Goal: Task Accomplishment & Management: Use online tool/utility

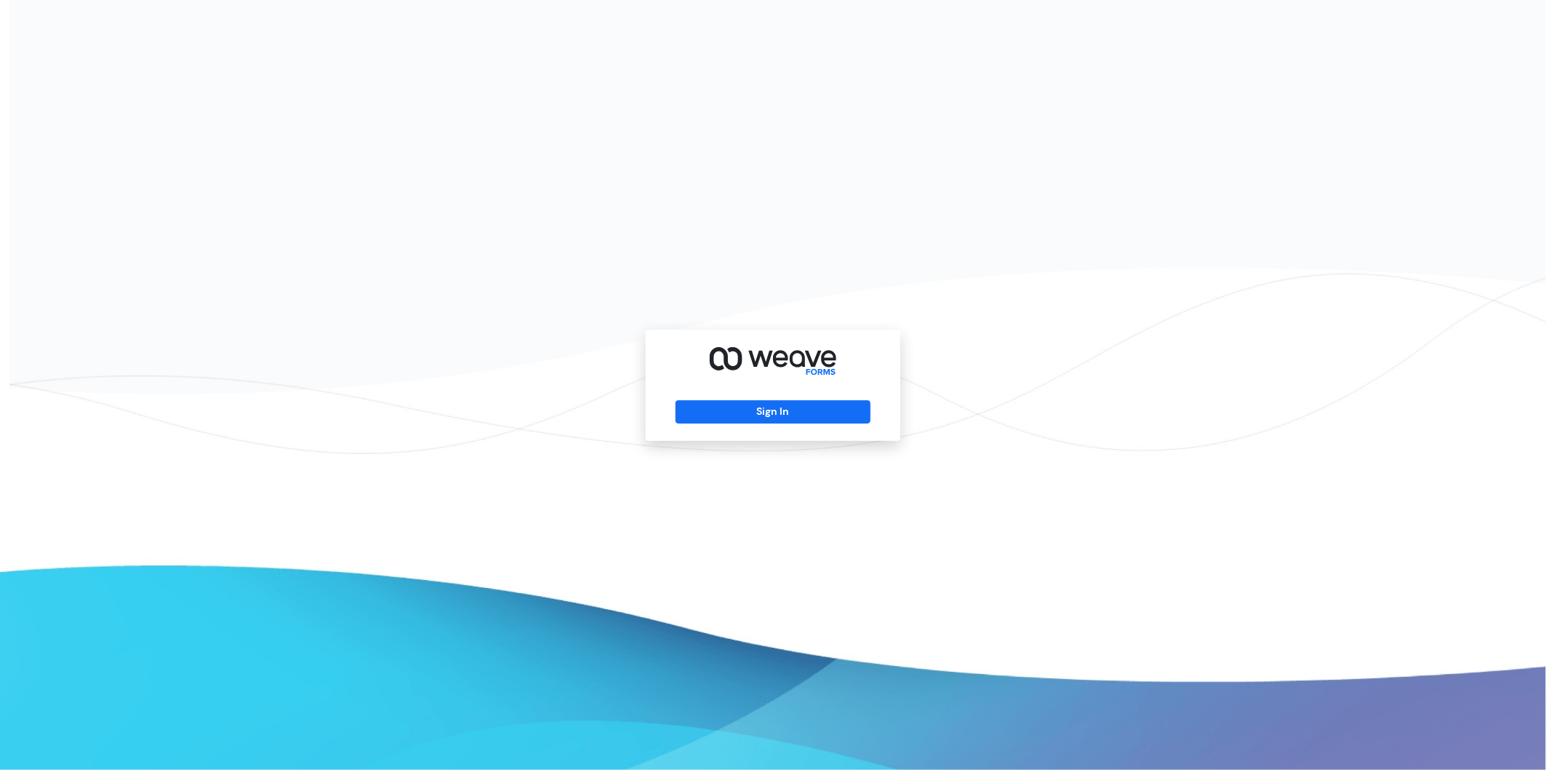
click at [775, 426] on div "Sign In" at bounding box center [773, 385] width 255 height 111
drag, startPoint x: 788, startPoint y: 406, endPoint x: 784, endPoint y: 395, distance: 11.5
click at [788, 406] on button "Sign In" at bounding box center [773, 411] width 194 height 23
